Goal: Task Accomplishment & Management: Use online tool/utility

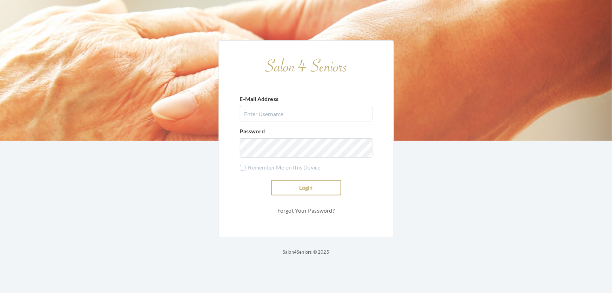
type input "shemekastephens@gmail.com"
click at [322, 188] on button "Login" at bounding box center [306, 187] width 70 height 15
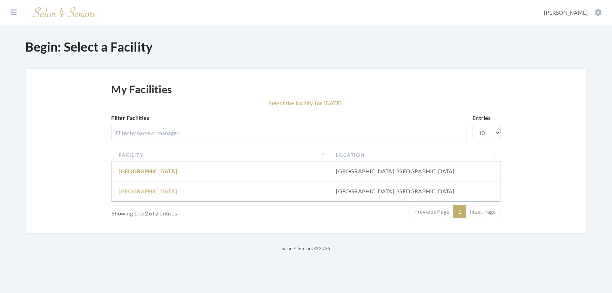
click at [129, 194] on link "Fair Haven" at bounding box center [148, 191] width 58 height 7
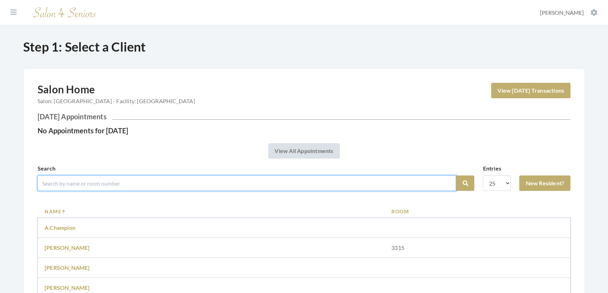
click at [105, 191] on input "search" at bounding box center [247, 182] width 418 height 15
type input "[PERSON_NAME]"
click at [456, 175] on button "Search" at bounding box center [465, 182] width 18 height 15
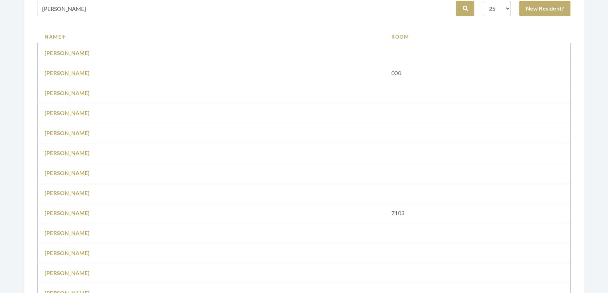
scroll to position [223, 0]
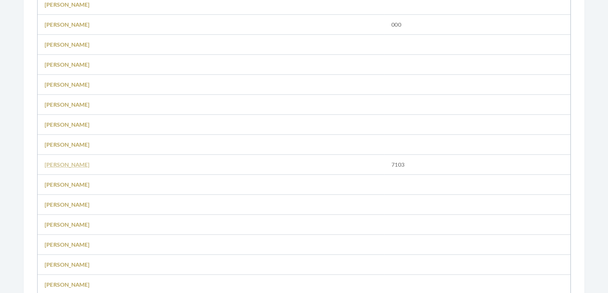
click at [67, 168] on link "[PERSON_NAME]" at bounding box center [67, 164] width 45 height 7
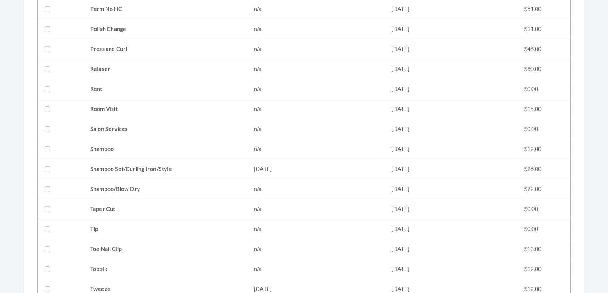
scroll to position [765, 0]
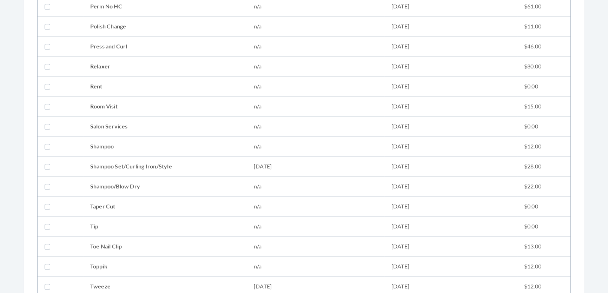
click at [144, 150] on td "Shampoo" at bounding box center [165, 147] width 164 height 20
checkbox input "false"
click at [139, 158] on td "Shampoo Set/Curling Iron/Style" at bounding box center [165, 167] width 164 height 20
checkbox input "true"
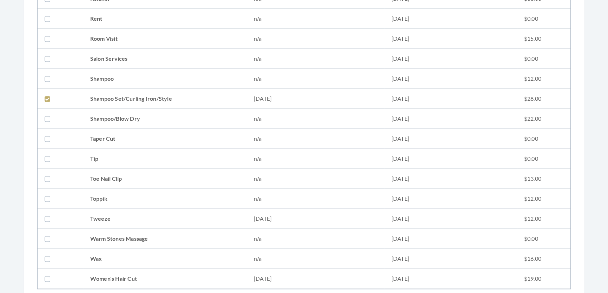
scroll to position [925, 0]
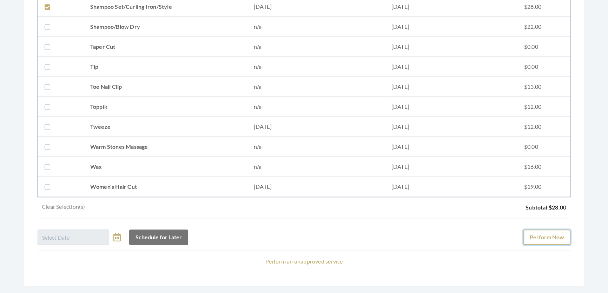
click at [537, 239] on button "Perform Now" at bounding box center [546, 237] width 47 height 15
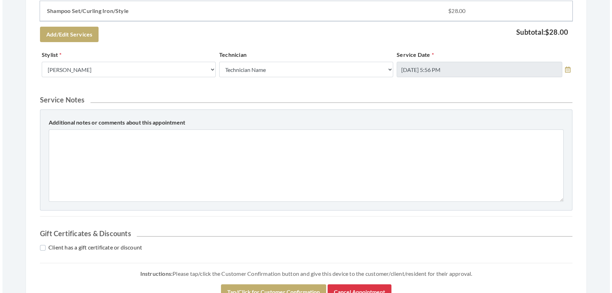
scroll to position [255, 0]
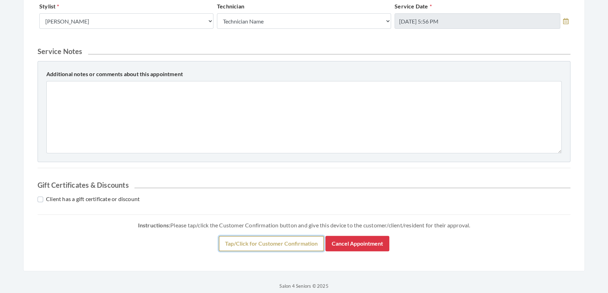
click at [312, 251] on button "Tap/Click for Customer Confirmation" at bounding box center [271, 243] width 105 height 15
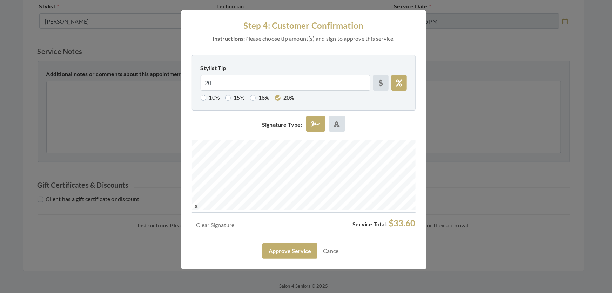
click at [349, 198] on div at bounding box center [304, 176] width 224 height 73
drag, startPoint x: 221, startPoint y: 89, endPoint x: 173, endPoint y: 98, distance: 48.9
click at [173, 98] on div "Step 4: Customer Confirmation Instructions: Please choose tip amount(s) and sig…" at bounding box center [306, 146] width 612 height 293
radio input "false"
click at [281, 259] on button "Approve Service" at bounding box center [289, 250] width 55 height 15
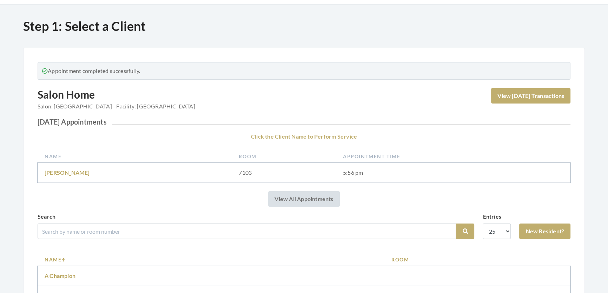
scroll to position [32, 0]
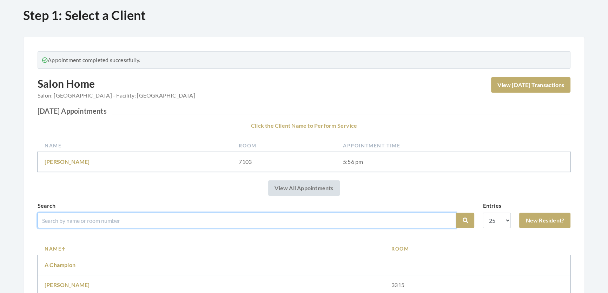
click at [123, 221] on input "search" at bounding box center [247, 220] width 418 height 15
type input "dot"
click at [456, 213] on button "Search" at bounding box center [465, 220] width 18 height 15
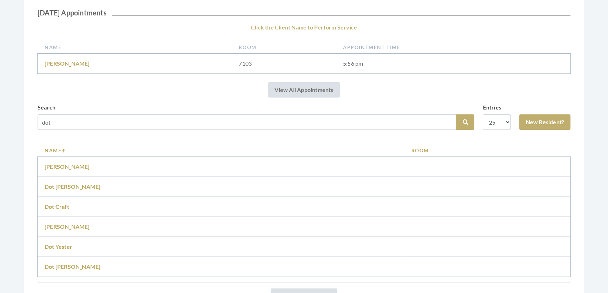
scroll to position [127, 0]
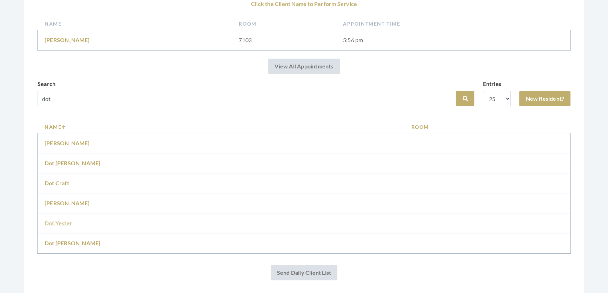
click at [61, 226] on link "Dot Yester" at bounding box center [59, 223] width 28 height 7
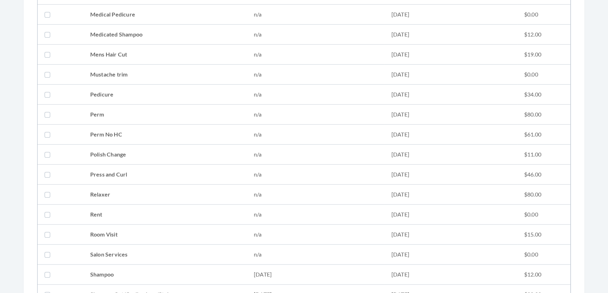
scroll to position [702, 0]
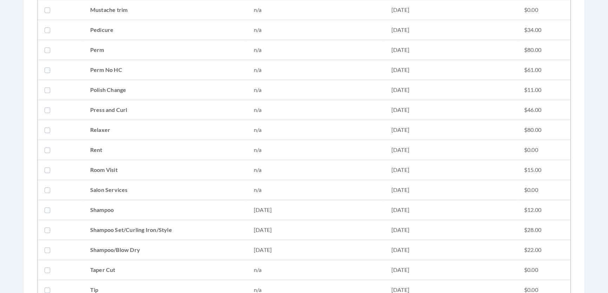
click at [110, 224] on td "Shampoo Set/Curling Iron/Style" at bounding box center [165, 230] width 164 height 20
checkbox input "true"
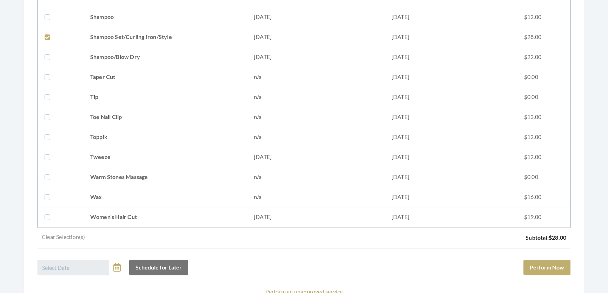
scroll to position [957, 0]
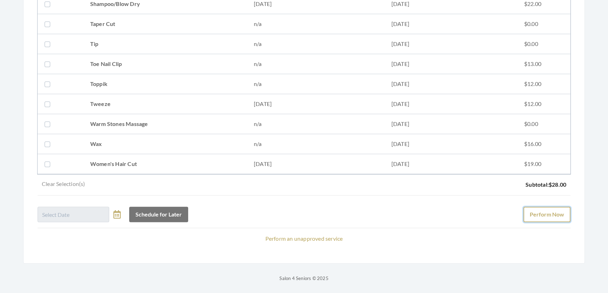
click at [534, 208] on button "Perform Now" at bounding box center [546, 214] width 47 height 15
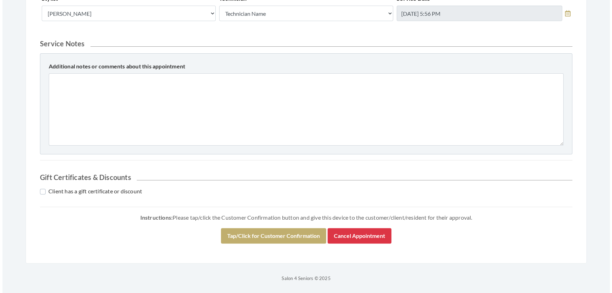
scroll to position [300, 0]
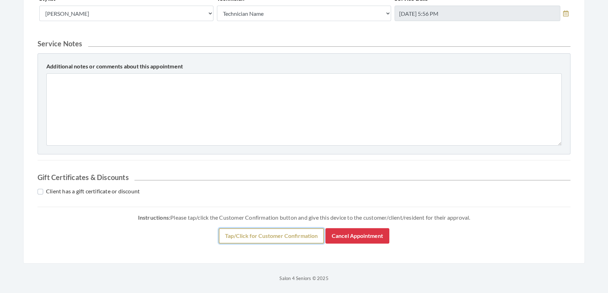
click at [238, 231] on button "Tap/Click for Customer Confirmation" at bounding box center [271, 235] width 105 height 15
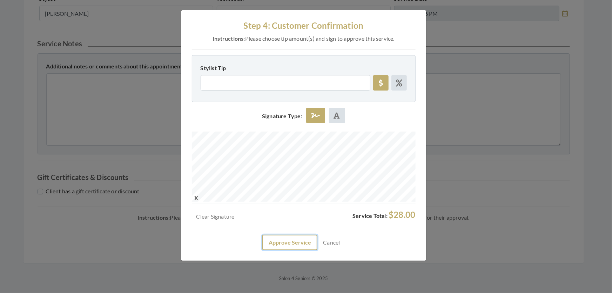
click at [295, 250] on button "Approve Service" at bounding box center [289, 242] width 55 height 15
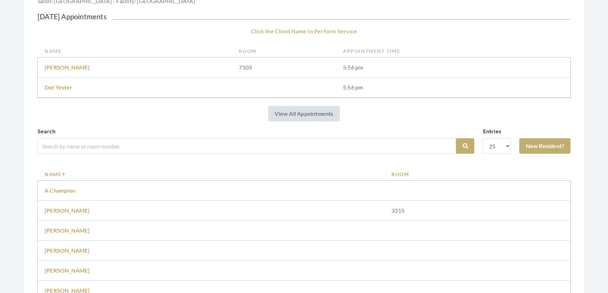
scroll to position [127, 0]
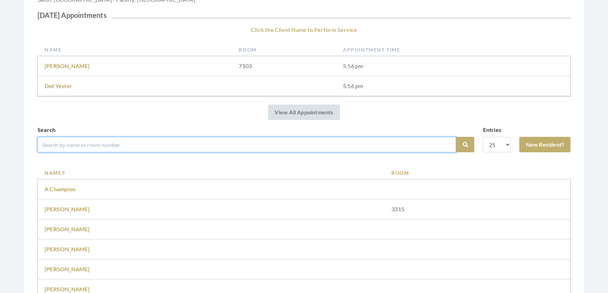
click at [130, 151] on input "search" at bounding box center [247, 144] width 418 height 15
type input "[PERSON_NAME]"
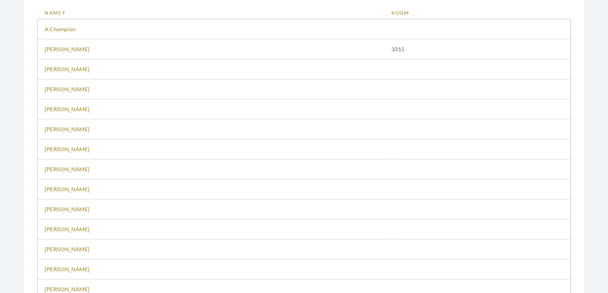
scroll to position [128, 0]
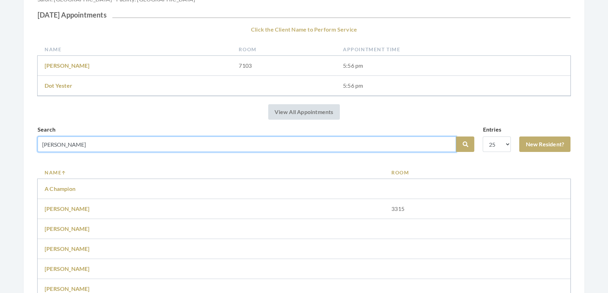
click at [456, 137] on button "Search" at bounding box center [465, 144] width 18 height 15
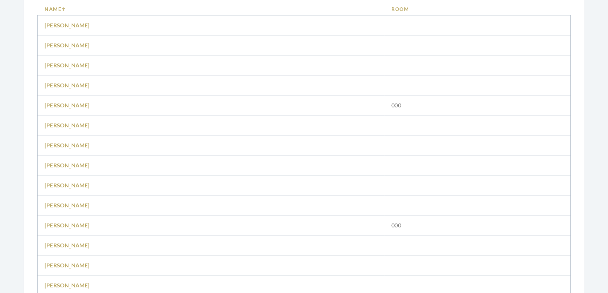
scroll to position [319, 0]
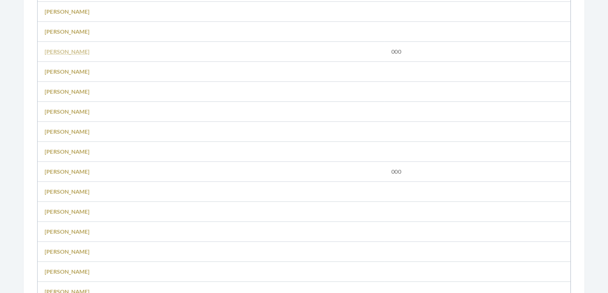
click at [73, 55] on link "Patricia bunch" at bounding box center [67, 51] width 45 height 7
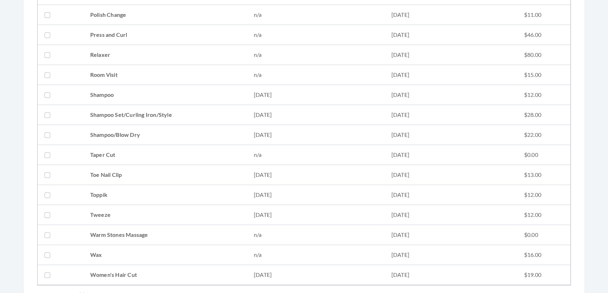
click at [47, 111] on label at bounding box center [49, 115] width 8 height 8
checkbox input "true"
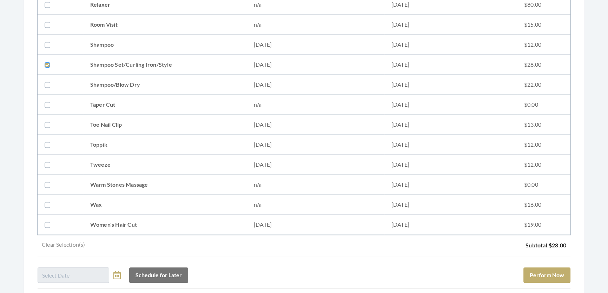
scroll to position [897, 0]
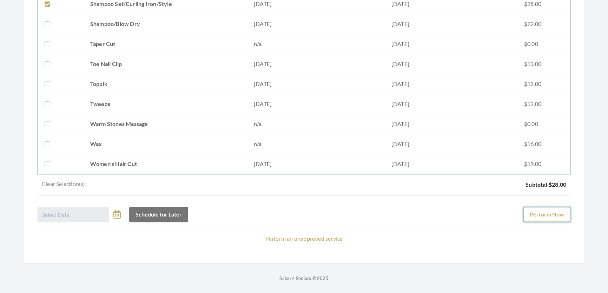
drag, startPoint x: 528, startPoint y: 207, endPoint x: 533, endPoint y: 208, distance: 5.0
click at [533, 207] on button "Perform Now" at bounding box center [546, 214] width 47 height 15
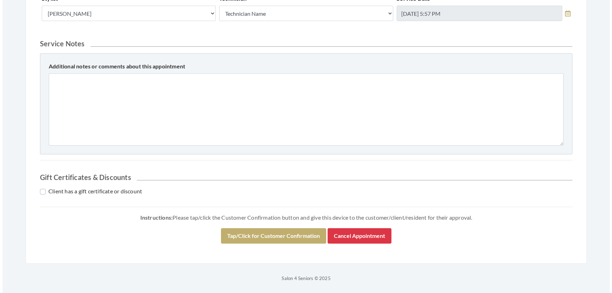
scroll to position [300, 0]
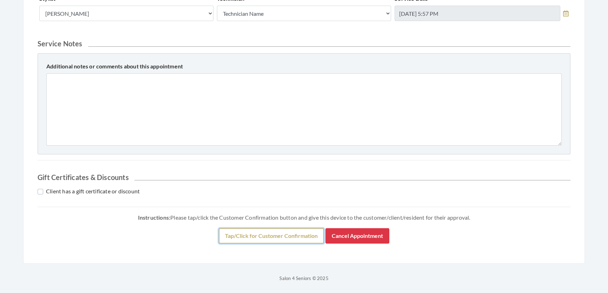
click at [286, 240] on button "Tap/Click for Customer Confirmation" at bounding box center [271, 235] width 105 height 15
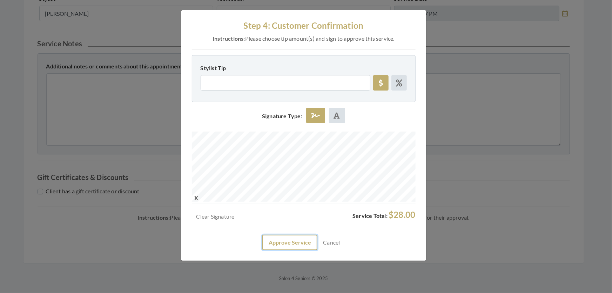
drag, startPoint x: 279, startPoint y: 256, endPoint x: 278, endPoint y: 261, distance: 5.0
click at [278, 250] on button "Approve Service" at bounding box center [289, 242] width 55 height 15
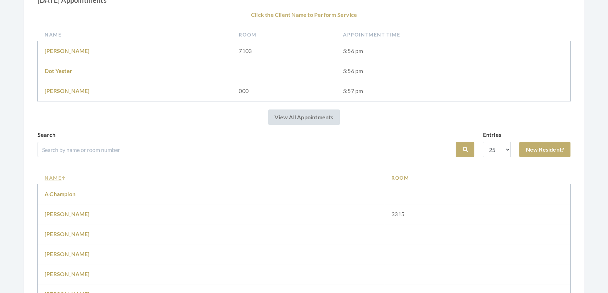
scroll to position [159, 0]
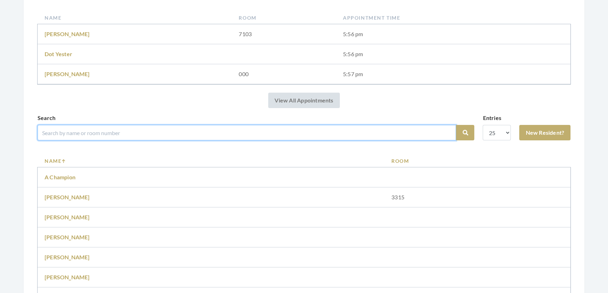
click at [216, 137] on input "search" at bounding box center [247, 132] width 418 height 15
type input "[PERSON_NAME]"
click at [456, 125] on button "Search" at bounding box center [465, 132] width 18 height 15
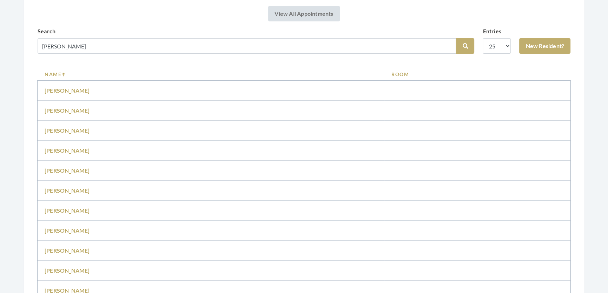
scroll to position [287, 0]
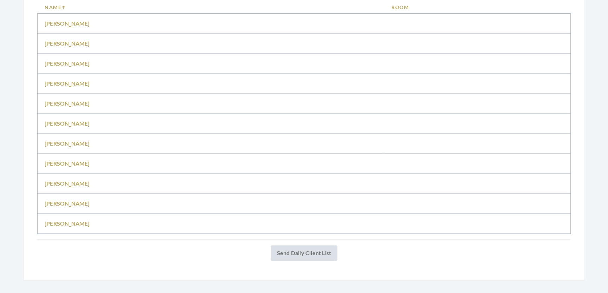
click at [62, 70] on td "[PERSON_NAME]" at bounding box center [211, 64] width 347 height 20
click at [65, 67] on link "[PERSON_NAME]" at bounding box center [67, 63] width 45 height 7
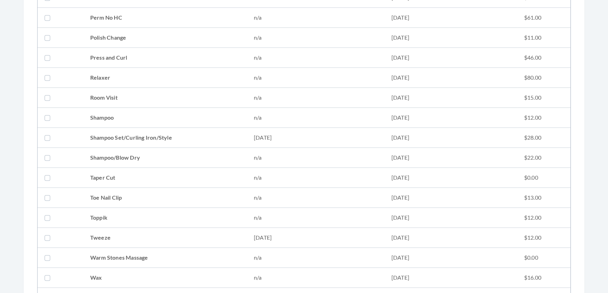
scroll to position [797, 0]
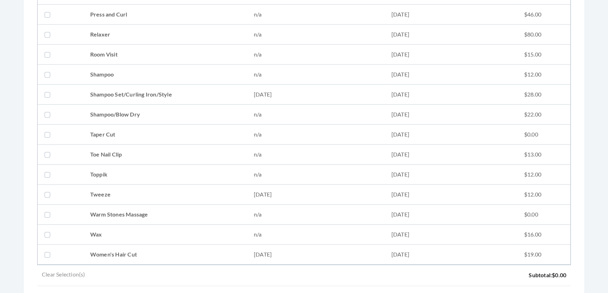
click at [96, 93] on td "Shampoo Set/Curling Iron/Style" at bounding box center [165, 95] width 164 height 20
checkbox input "true"
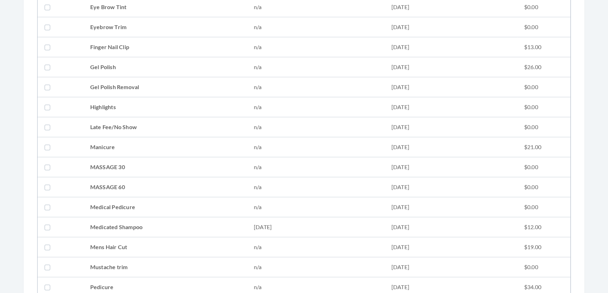
scroll to position [574, 0]
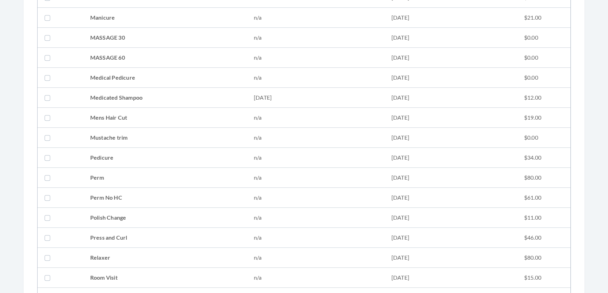
click at [149, 90] on td "Medicated Shampoo" at bounding box center [165, 98] width 164 height 20
checkbox input "true"
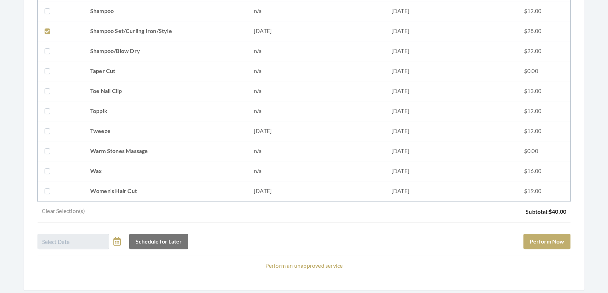
scroll to position [893, 0]
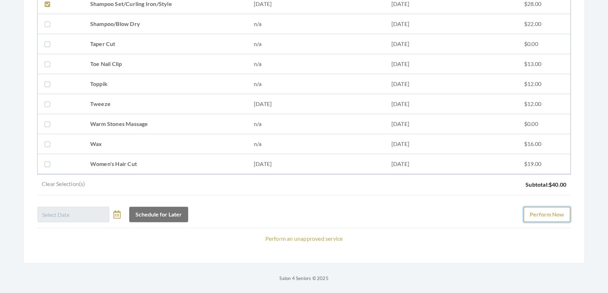
click at [554, 207] on button "Perform Now" at bounding box center [546, 214] width 47 height 15
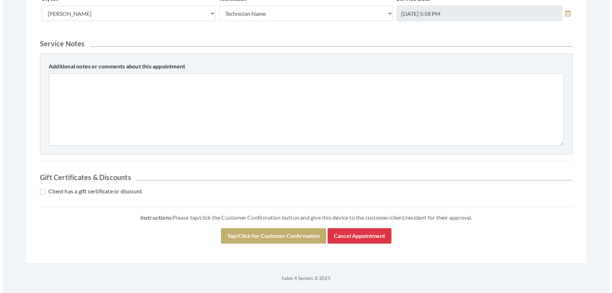
scroll to position [320, 0]
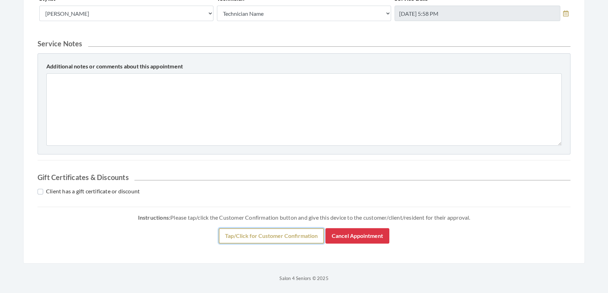
click at [298, 228] on button "Tap/Click for Customer Confirmation" at bounding box center [271, 235] width 105 height 15
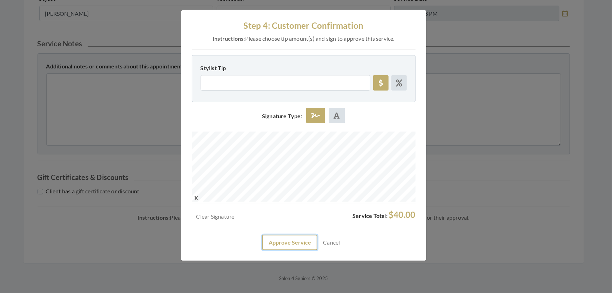
click at [275, 250] on button "Approve Service" at bounding box center [289, 242] width 55 height 15
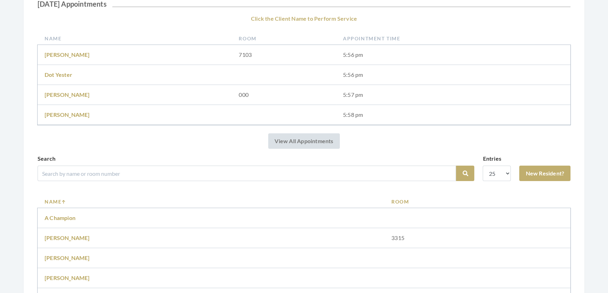
scroll to position [191, 0]
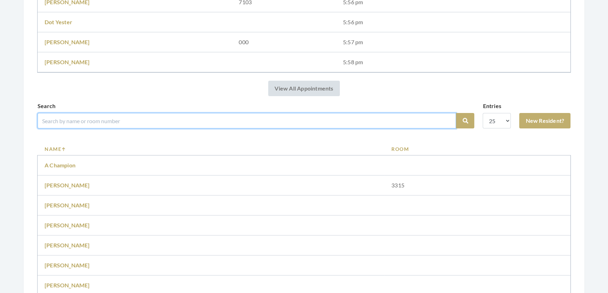
click at [169, 122] on input "search" at bounding box center [247, 120] width 418 height 15
type input "[PERSON_NAME]"
click at [456, 113] on button "Search" at bounding box center [465, 120] width 18 height 15
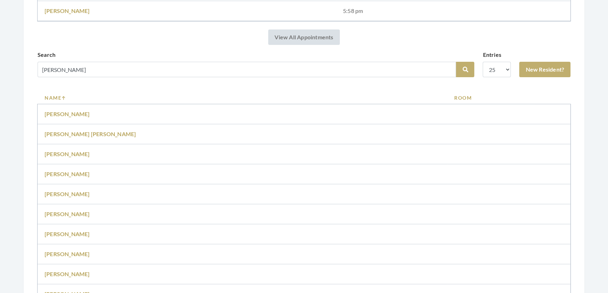
scroll to position [255, 0]
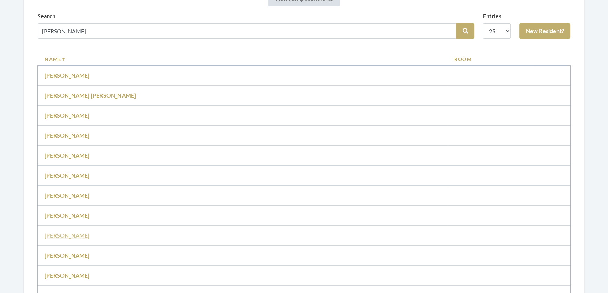
click at [59, 239] on link "[PERSON_NAME]" at bounding box center [67, 235] width 45 height 7
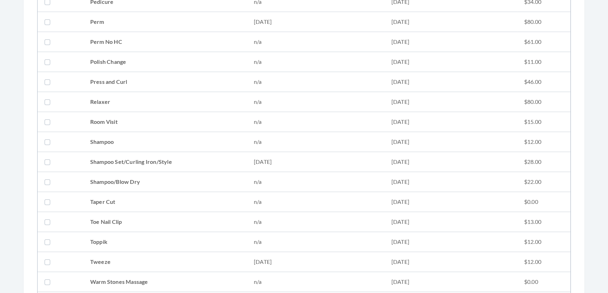
scroll to position [829, 0]
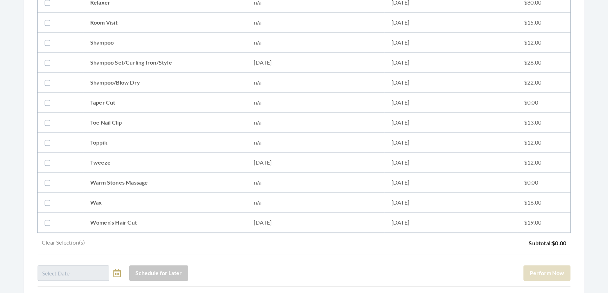
click at [151, 59] on td "Shampoo Set/Curling Iron/Style" at bounding box center [165, 63] width 164 height 20
checkbox input "true"
click at [554, 279] on button "Perform Now" at bounding box center [546, 272] width 47 height 15
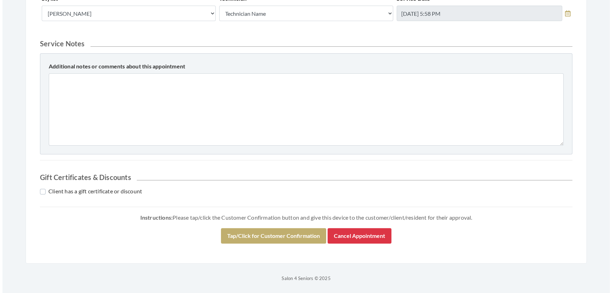
scroll to position [300, 0]
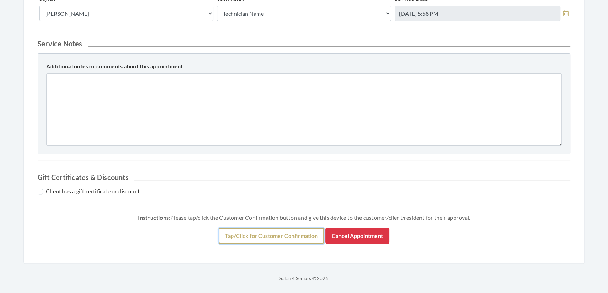
click at [313, 237] on button "Tap/Click for Customer Confirmation" at bounding box center [271, 235] width 105 height 15
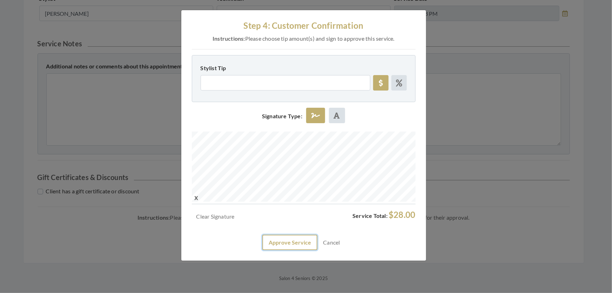
click at [294, 250] on button "Approve Service" at bounding box center [289, 242] width 55 height 15
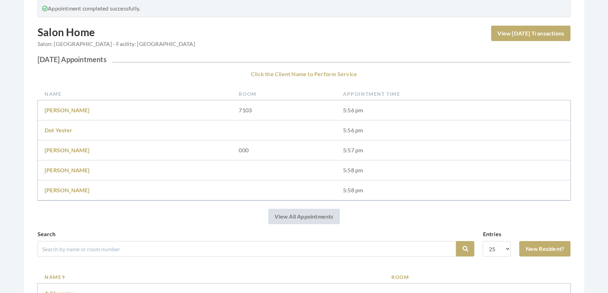
scroll to position [223, 0]
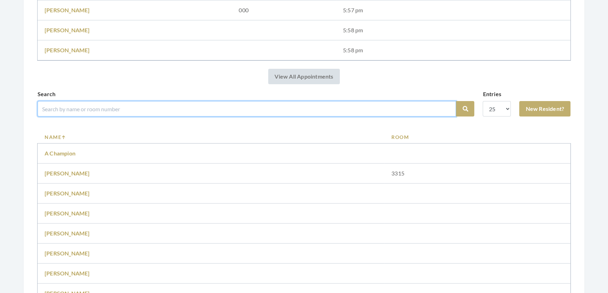
click at [204, 117] on input "search" at bounding box center [247, 108] width 418 height 15
type input "ivory"
click at [456, 101] on button "Search" at bounding box center [465, 108] width 18 height 15
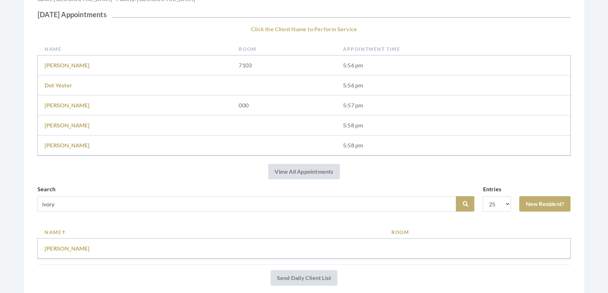
scroll to position [159, 0]
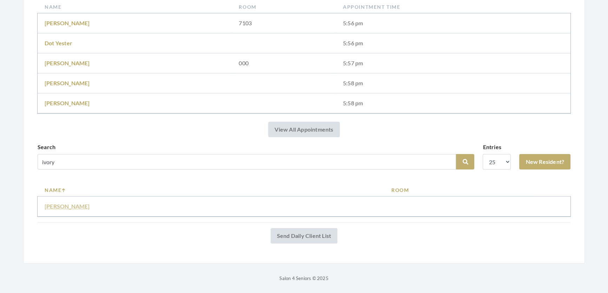
click at [63, 203] on link "[PERSON_NAME]" at bounding box center [67, 206] width 45 height 7
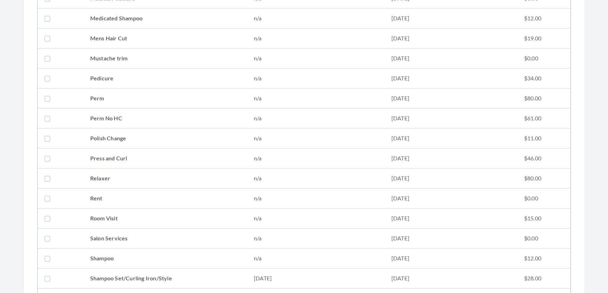
scroll to position [765, 0]
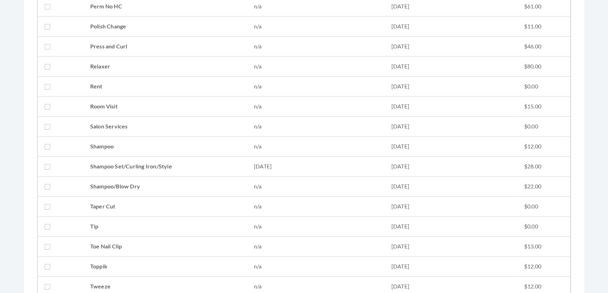
click at [101, 162] on td "Shampoo Set/Curling Iron/Style" at bounding box center [165, 167] width 164 height 20
checkbox input "true"
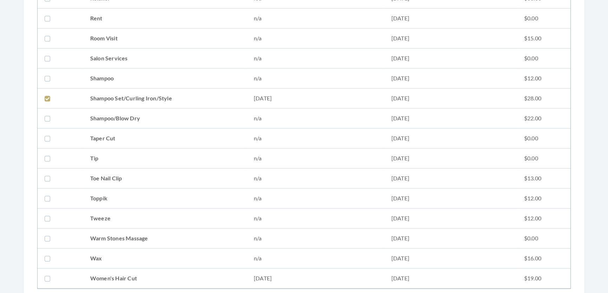
scroll to position [925, 0]
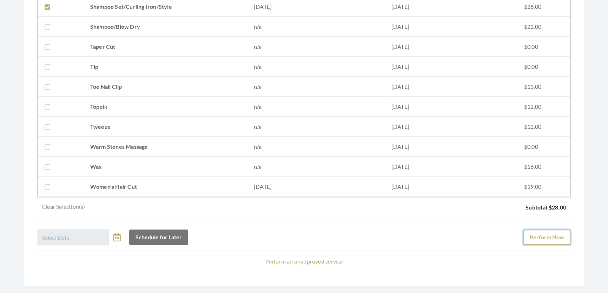
click at [527, 239] on button "Perform Now" at bounding box center [546, 237] width 47 height 15
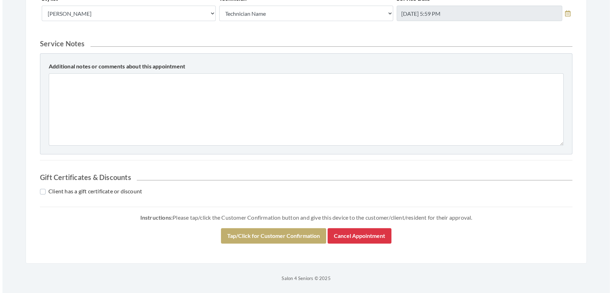
scroll to position [300, 0]
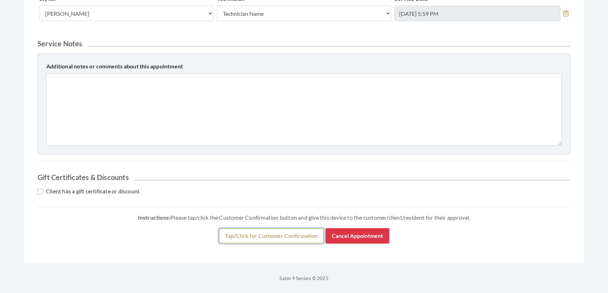
click at [301, 228] on button "Tap/Click for Customer Confirmation" at bounding box center [271, 235] width 105 height 15
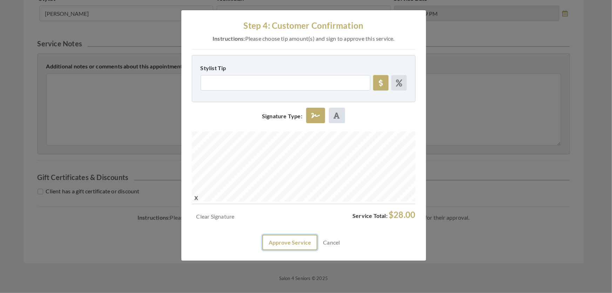
drag, startPoint x: 301, startPoint y: 256, endPoint x: 305, endPoint y: 258, distance: 4.0
click at [301, 250] on button "Approve Service" at bounding box center [289, 242] width 55 height 15
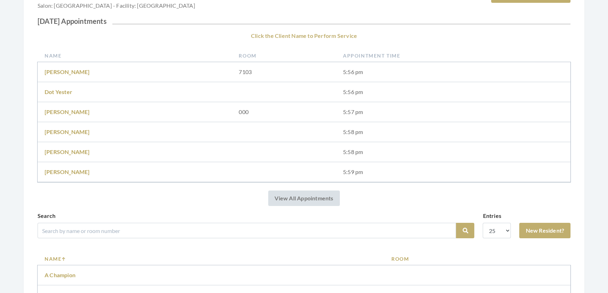
scroll to position [191, 0]
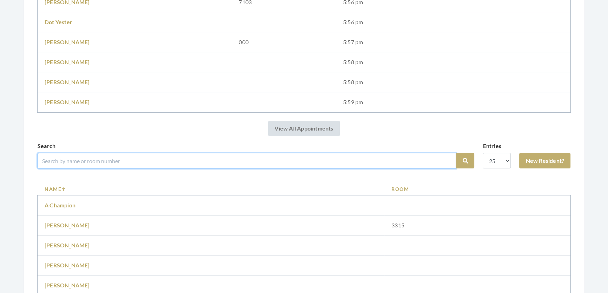
click at [216, 168] on input "search" at bounding box center [247, 160] width 418 height 15
type input "[PERSON_NAME]"
click at [456, 153] on button "Search" at bounding box center [465, 160] width 18 height 15
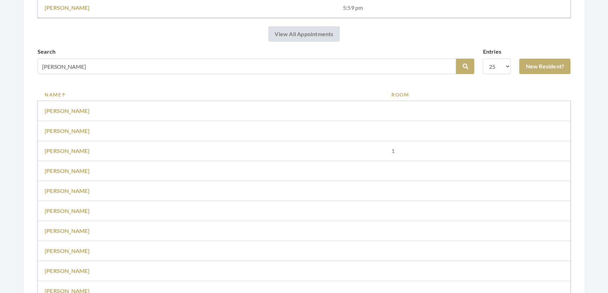
scroll to position [319, 0]
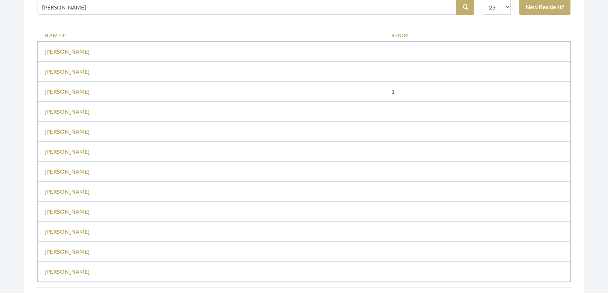
click at [73, 262] on td "[PERSON_NAME]" at bounding box center [211, 252] width 347 height 20
drag, startPoint x: 73, startPoint y: 266, endPoint x: 74, endPoint y: 262, distance: 3.9
click at [74, 262] on td "[PERSON_NAME]" at bounding box center [211, 252] width 347 height 20
click at [74, 255] on link "[PERSON_NAME]" at bounding box center [67, 251] width 45 height 7
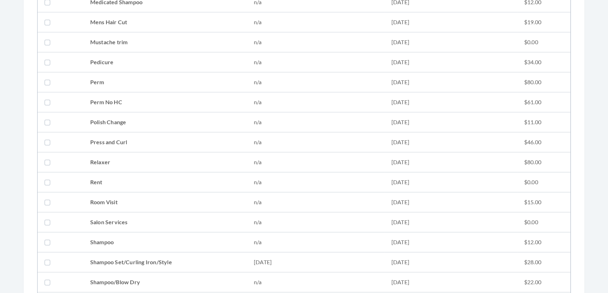
scroll to position [765, 0]
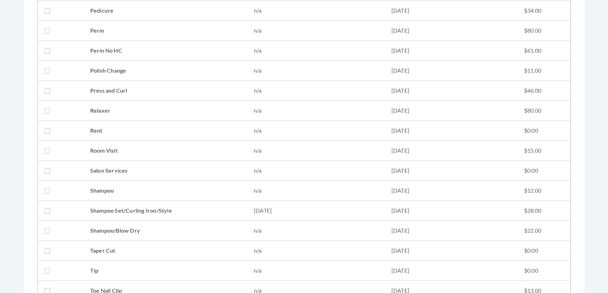
click at [117, 208] on td "Shampoo Set/Curling Iron/Style" at bounding box center [165, 211] width 164 height 20
click at [117, 206] on td "Shampoo Set/Curling Iron/Style" at bounding box center [165, 211] width 164 height 20
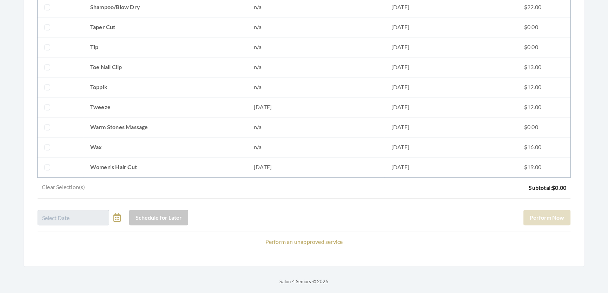
scroll to position [861, 0]
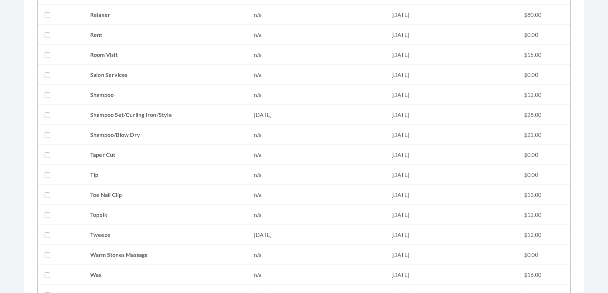
click at [114, 112] on td "Shampoo Set/Curling Iron/Style" at bounding box center [165, 115] width 164 height 20
checkbox input "true"
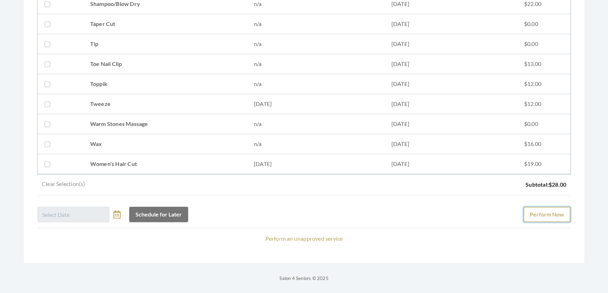
click at [539, 209] on button "Perform Now" at bounding box center [546, 214] width 47 height 15
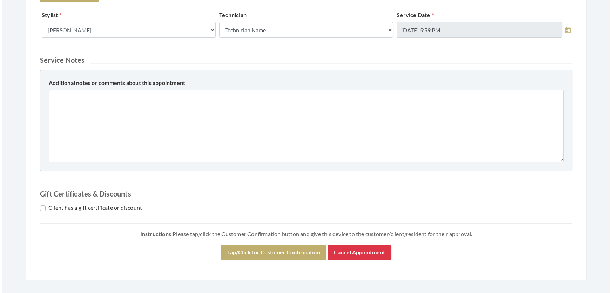
scroll to position [346, 0]
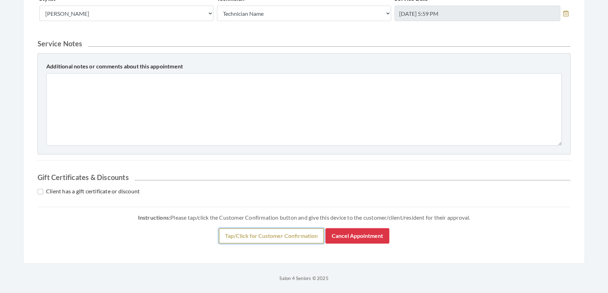
click at [298, 238] on button "Tap/Click for Customer Confirmation" at bounding box center [271, 235] width 105 height 15
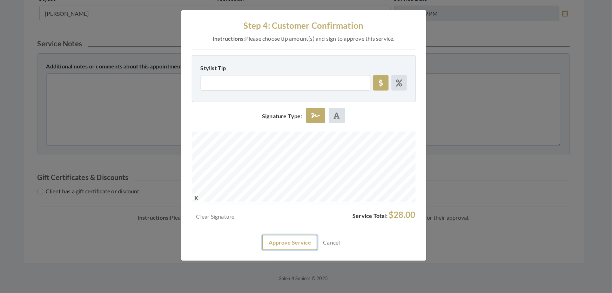
click at [298, 250] on button "Approve Service" at bounding box center [289, 242] width 55 height 15
